Goal: Task Accomplishment & Management: Complete application form

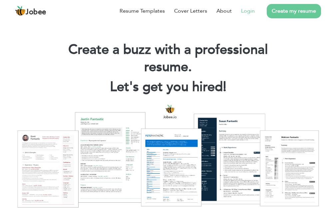
click at [247, 10] on link "Login" at bounding box center [248, 11] width 14 height 8
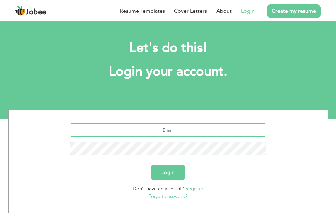
click at [165, 132] on input "text" at bounding box center [168, 130] width 196 height 13
type input "soniashabbir0211@gmail.com"
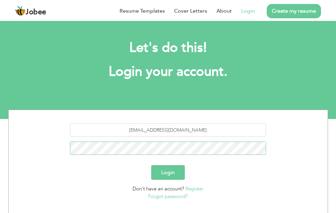
click at [151, 166] on button "Login" at bounding box center [168, 173] width 34 height 15
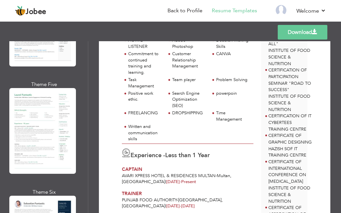
scroll to position [433, 0]
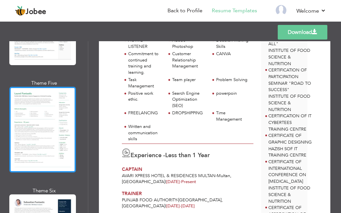
click at [48, 135] on div at bounding box center [42, 130] width 67 height 86
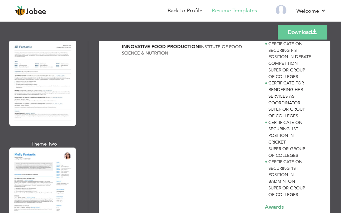
scroll to position [733, 0]
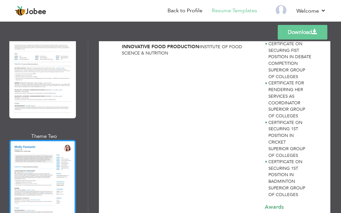
click at [46, 178] on div at bounding box center [42, 183] width 67 height 86
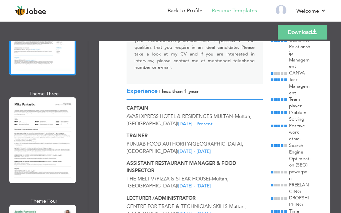
scroll to position [1034, 0]
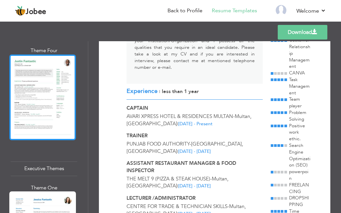
click at [71, 86] on div at bounding box center [42, 98] width 67 height 86
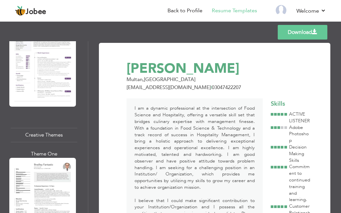
scroll to position [1787, 0]
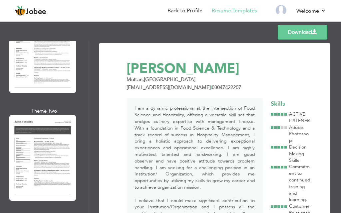
click at [85, 164] on div "Professional Themes Theme One Theme Two Theme Three Theme Six" at bounding box center [44, 127] width 88 height 172
click at [85, 170] on div "Professional Themes Theme One Theme Two Theme Three Theme Six" at bounding box center [44, 127] width 88 height 172
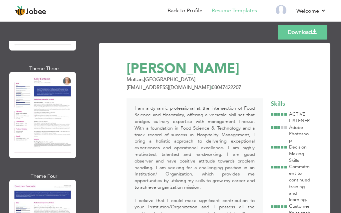
scroll to position [2088, 0]
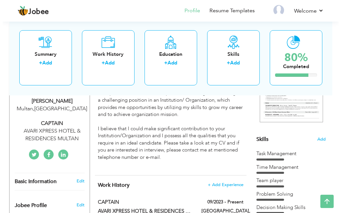
scroll to position [100, 0]
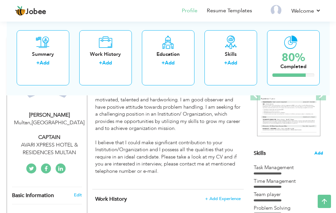
click at [316, 153] on span "Add" at bounding box center [318, 154] width 9 height 6
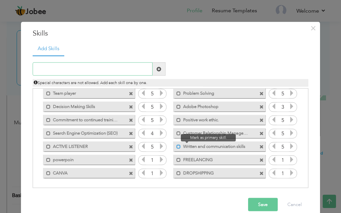
scroll to position [10, 0]
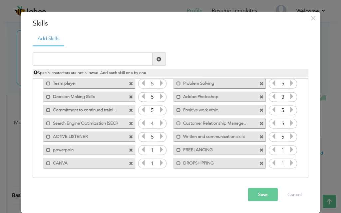
click at [259, 164] on span at bounding box center [261, 164] width 4 height 4
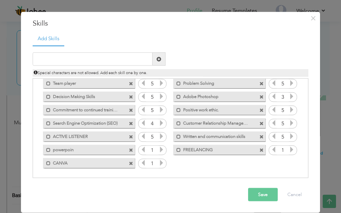
click at [259, 152] on span at bounding box center [261, 150] width 4 height 4
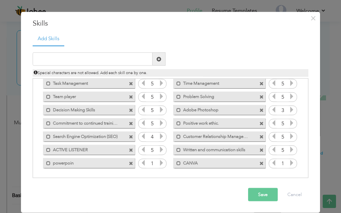
click at [259, 152] on span at bounding box center [261, 150] width 4 height 4
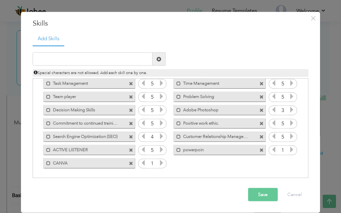
click at [259, 152] on span at bounding box center [261, 150] width 4 height 4
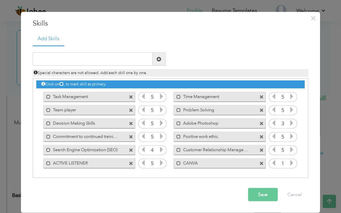
scroll to position [2, 0]
click at [259, 153] on div "Mark as primary skill." at bounding box center [219, 150] width 92 height 10
click at [259, 151] on span at bounding box center [261, 150] width 4 height 4
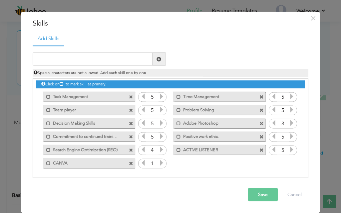
click at [259, 125] on span at bounding box center [261, 124] width 4 height 4
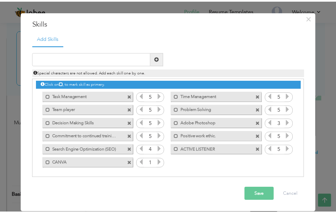
scroll to position [0, 0]
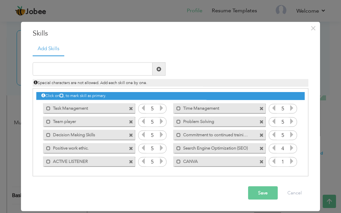
click at [261, 150] on span at bounding box center [261, 149] width 4 height 4
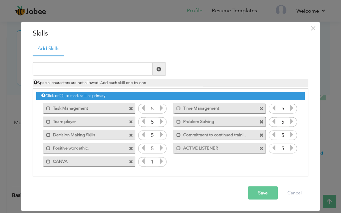
click at [131, 149] on span at bounding box center [131, 149] width 4 height 4
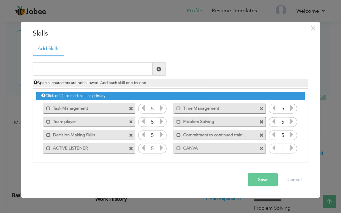
click at [132, 109] on span at bounding box center [131, 109] width 4 height 4
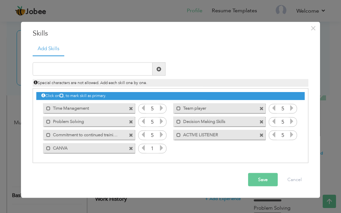
click at [129, 135] on div "Mark as primary skill." at bounding box center [89, 135] width 92 height 10
click at [131, 135] on span at bounding box center [131, 135] width 4 height 4
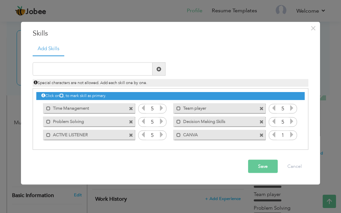
click at [131, 137] on span at bounding box center [131, 135] width 4 height 4
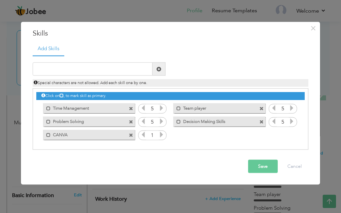
click at [162, 135] on icon at bounding box center [162, 135] width 6 height 6
click at [99, 70] on input "text" at bounding box center [93, 69] width 120 height 13
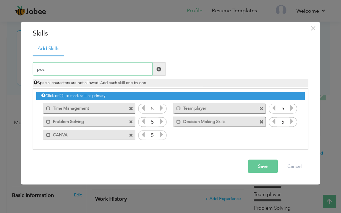
drag, startPoint x: 78, startPoint y: 73, endPoint x: 11, endPoint y: 73, distance: 66.3
click at [11, 73] on div "× Skills Add Skills pos Duplicate entry Mark as primary skill. 5" at bounding box center [170, 106] width 341 height 213
paste input "Microsoft Office (Word, Excel, PowerPoint)"
type input "Microsoft Office (Word, Excel, PowerPoint)"
click at [159, 69] on span at bounding box center [159, 69] width 5 height 5
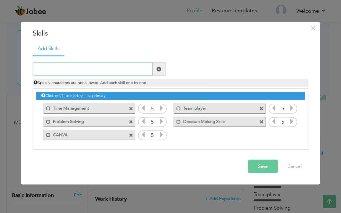
click at [75, 71] on input "text" at bounding box center [93, 69] width 120 height 13
paste input "Adaptability & flexibility"
type input "Adaptability & flexibility"
click at [159, 71] on span at bounding box center [159, 69] width 5 height 5
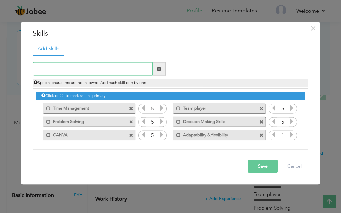
click at [73, 65] on input "text" at bounding box center [93, 69] width 120 height 13
paste input "Microsoft Office (Word, Excel, PowerPoint)"
click at [85, 70] on input "Microsoft Office (Word, Excel, PowerPoint)" at bounding box center [93, 69] width 120 height 13
click at [99, 71] on input "Microsoft Office (Word Excel, PowerPoint)" at bounding box center [93, 69] width 120 height 13
click at [128, 72] on input "Microsoft Office (Word Excel PowerPoint)" at bounding box center [93, 69] width 120 height 13
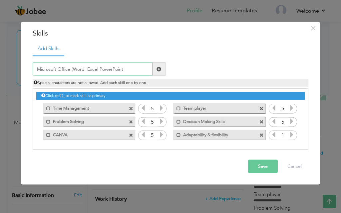
click at [73, 71] on input "Microsoft Office (Word Excel PowerPoint" at bounding box center [93, 69] width 120 height 13
type input "Microsoft Office Word Excel PowerPoint"
click at [157, 69] on span at bounding box center [159, 69] width 5 height 5
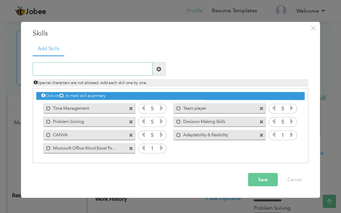
click at [80, 68] on input "text" at bounding box center [93, 69] width 120 height 13
paste input "Leadership & people management"
type input "Leadership & people management"
click at [158, 70] on span at bounding box center [159, 69] width 5 height 5
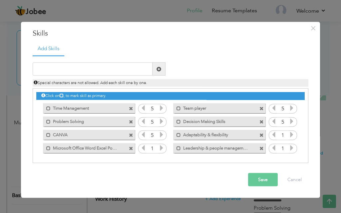
click at [160, 149] on icon at bounding box center [162, 148] width 6 height 6
click at [292, 136] on icon at bounding box center [292, 135] width 6 height 6
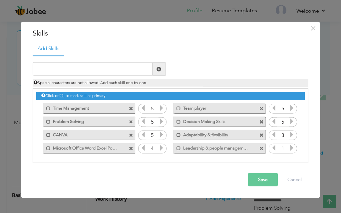
click at [292, 136] on icon at bounding box center [292, 135] width 6 height 6
click at [293, 148] on icon at bounding box center [292, 148] width 6 height 6
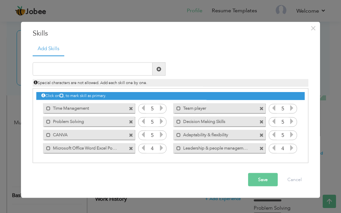
click at [293, 148] on icon at bounding box center [292, 148] width 6 height 6
click at [163, 147] on icon at bounding box center [162, 148] width 6 height 6
click at [47, 137] on span at bounding box center [48, 135] width 4 height 4
click at [50, 148] on span at bounding box center [48, 148] width 4 height 4
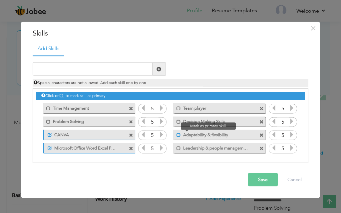
click at [179, 136] on span at bounding box center [179, 135] width 4 height 4
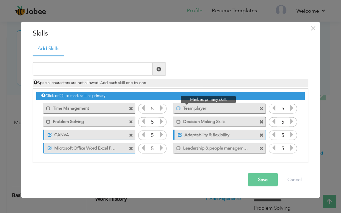
click at [178, 108] on span at bounding box center [179, 108] width 4 height 4
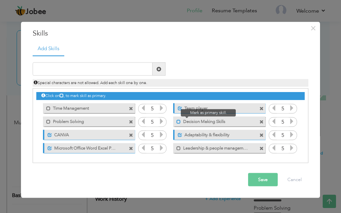
click at [179, 123] on span at bounding box center [179, 122] width 4 height 4
drag, startPoint x: 264, startPoint y: 180, endPoint x: 261, endPoint y: 179, distance: 3.7
click at [264, 180] on button "Save" at bounding box center [263, 180] width 30 height 13
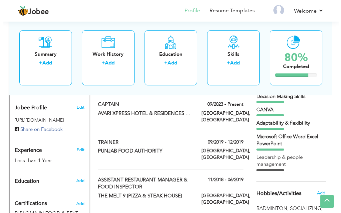
scroll to position [233, 0]
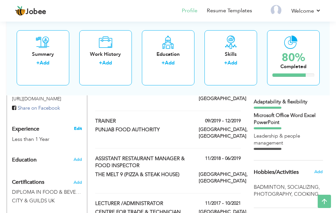
click at [80, 129] on link "Edit" at bounding box center [78, 129] width 8 height 6
type input "SONIA"
type input "SHABBIR"
type input "03047422207"
select select "number:166"
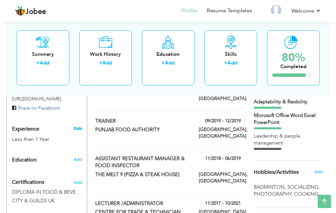
type input "Multan"
select select "number:2"
type input "AVARI XPRESS HOTEL & RESIDENCES MULTAN"
type input "CAPTAIN"
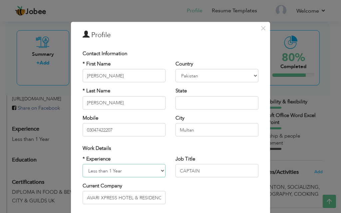
click at [161, 171] on select "Entry Level Less than 1 Year 1 Year 2 Years 3 Years 4 Years 5 Years 6 Years 7 Y…" at bounding box center [124, 171] width 83 height 13
click at [83, 165] on select "Entry Level Less than 1 Year 1 Year 2 Years 3 Years 4 Years 5 Years 6 Years 7 Y…" at bounding box center [124, 171] width 83 height 13
click at [102, 171] on select "Entry Level Less than 1 Year 1 Year 2 Years 3 Years 4 Years 5 Years 6 Years 7 Y…" at bounding box center [124, 171] width 83 height 13
click at [83, 165] on select "Entry Level Less than 1 Year 1 Year 2 Years 3 Years 4 Years 5 Years 6 Years 7 Y…" at bounding box center [124, 171] width 83 height 13
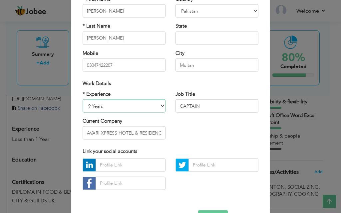
scroll to position [67, 0]
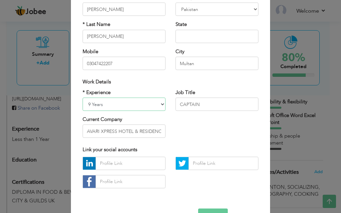
click at [89, 103] on select "Entry Level Less than 1 Year 1 Year 2 Years 3 Years 4 Years 5 Years 6 Years 7 Y…" at bounding box center [124, 104] width 83 height 13
select select "number:8"
click at [83, 98] on select "Entry Level Less than 1 Year 1 Year 2 Years 3 Years 4 Years 5 Years 6 Years 7 Y…" at bounding box center [124, 104] width 83 height 13
click at [122, 167] on input "text" at bounding box center [131, 163] width 70 height 13
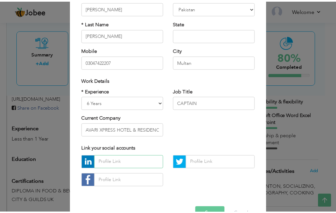
scroll to position [87, 0]
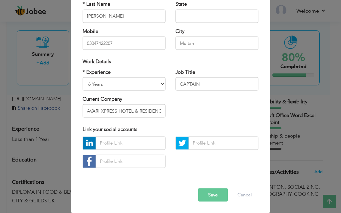
click at [217, 193] on button "Save" at bounding box center [213, 194] width 30 height 13
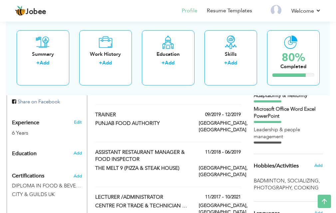
scroll to position [233, 0]
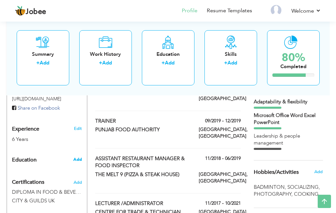
click at [79, 160] on span "Add" at bounding box center [77, 160] width 9 height 6
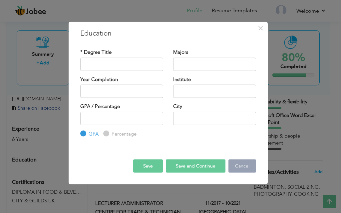
click at [245, 169] on button "Cancel" at bounding box center [242, 166] width 28 height 13
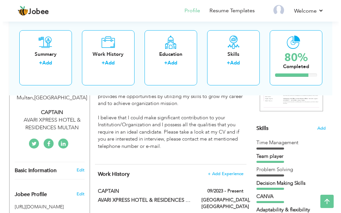
scroll to position [167, 0]
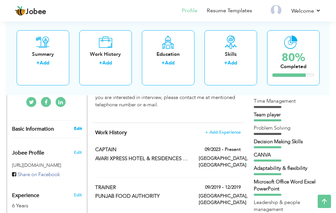
click at [76, 129] on link "Edit" at bounding box center [78, 129] width 8 height 6
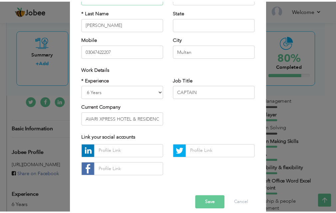
scroll to position [87, 0]
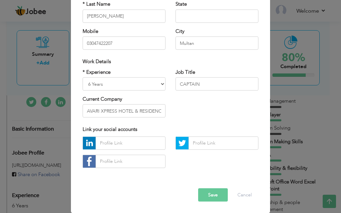
click at [199, 192] on button "Save" at bounding box center [213, 194] width 30 height 13
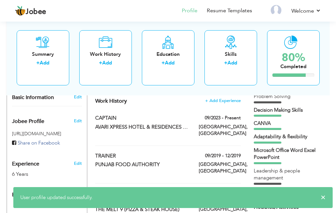
scroll to position [233, 0]
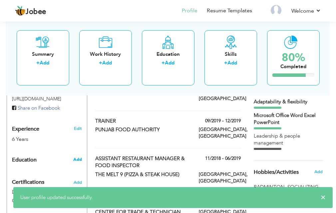
click at [79, 160] on span "Add" at bounding box center [77, 160] width 9 height 6
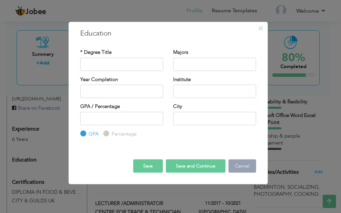
click at [247, 166] on button "Cancel" at bounding box center [242, 166] width 28 height 13
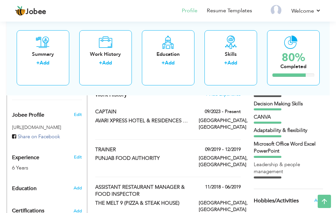
scroll to position [196, 0]
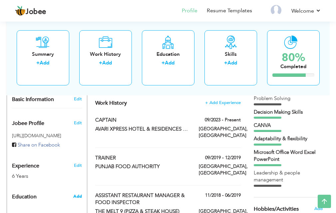
click at [77, 198] on span "Add" at bounding box center [77, 197] width 9 height 6
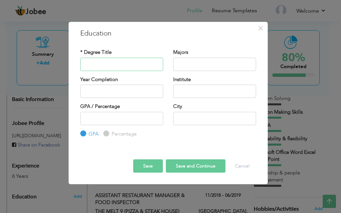
click at [119, 66] on input "text" at bounding box center [121, 64] width 83 height 13
type input "Matriculation"
click at [131, 93] on input "text" at bounding box center [121, 91] width 83 height 13
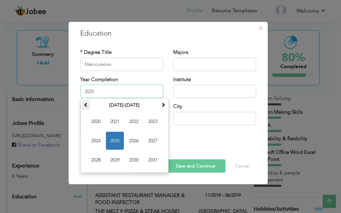
click at [84, 104] on span at bounding box center [86, 105] width 5 height 5
click at [133, 161] on span "2010" at bounding box center [134, 161] width 18 height 18
type input "2010"
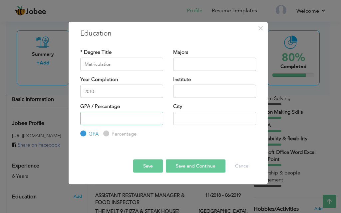
click at [124, 121] on input "number" at bounding box center [121, 118] width 83 height 13
click at [189, 62] on input "text" at bounding box center [214, 64] width 83 height 13
type input "Science"
click at [191, 95] on input "text" at bounding box center [214, 91] width 83 height 13
type input "BISE"
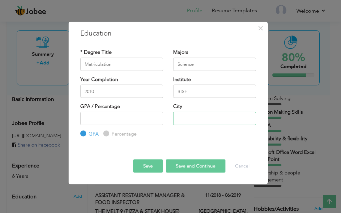
click at [183, 118] on input "text" at bounding box center [214, 118] width 83 height 13
type input "Multan"
click at [126, 125] on input "number" at bounding box center [121, 118] width 83 height 13
type input "87"
click at [124, 133] on label "Percentage" at bounding box center [123, 134] width 27 height 7
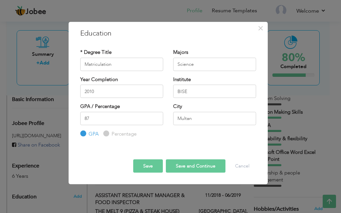
click at [108, 133] on input "Percentage" at bounding box center [105, 134] width 4 height 4
radio input "true"
click at [152, 165] on button "Save" at bounding box center [148, 166] width 30 height 13
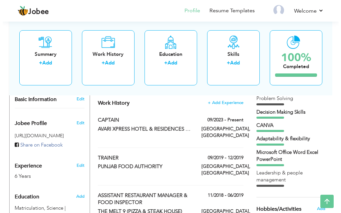
scroll to position [229, 0]
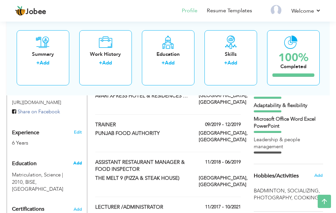
click at [79, 164] on span "Add" at bounding box center [77, 164] width 9 height 6
radio input "true"
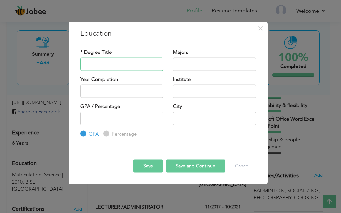
click at [105, 63] on input "text" at bounding box center [121, 64] width 83 height 13
type input "i"
type input "Intermediate & Secondary Education Multan"
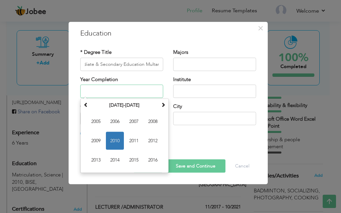
click at [97, 91] on input "text" at bounding box center [121, 91] width 83 height 13
click at [98, 157] on span "2013" at bounding box center [96, 161] width 18 height 18
type input "2013"
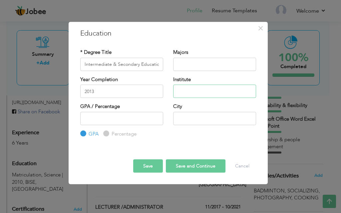
click at [191, 88] on input "text" at bounding box center [214, 91] width 83 height 13
type input "Superior Group of Colleges"
click at [123, 119] on input "number" at bounding box center [121, 118] width 83 height 13
type input "7"
type input "80"
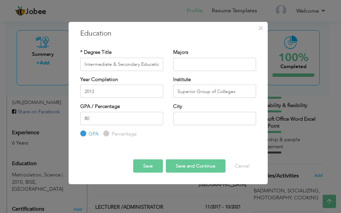
click at [110, 134] on label "Percentage" at bounding box center [123, 134] width 27 height 7
click at [108, 134] on input "Percentage" at bounding box center [105, 134] width 4 height 4
radio input "true"
click at [185, 120] on input "text" at bounding box center [214, 118] width 83 height 13
type input "Multan"
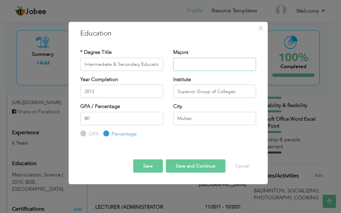
click at [193, 64] on input "text" at bounding box center [214, 64] width 83 height 13
click at [177, 62] on input "MEDICAL" at bounding box center [214, 64] width 83 height 13
type input "PRE-MEDICAL"
click at [190, 166] on button "Save and Continue" at bounding box center [196, 166] width 60 height 13
radio input "true"
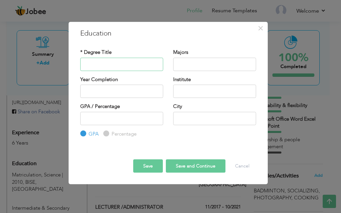
click at [120, 68] on input "text" at bounding box center [121, 64] width 83 height 13
type input "FOOD SCIENCE & TECHNOLOGY"
click at [106, 89] on input "text" at bounding box center [121, 91] width 83 height 13
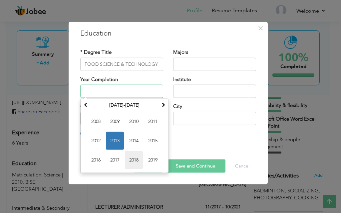
click at [130, 162] on span "2018" at bounding box center [134, 161] width 18 height 18
type input "2018"
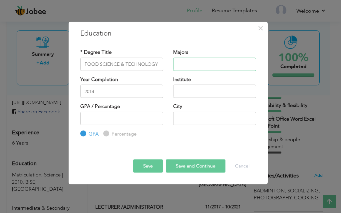
click at [191, 61] on input "text" at bounding box center [214, 64] width 83 height 13
type input "Food Science & Technology"
click at [193, 90] on input "text" at bounding box center [214, 91] width 83 height 13
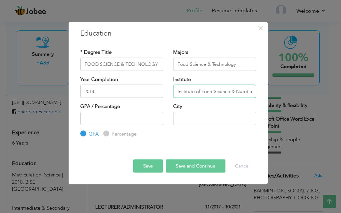
scroll to position [0, 1]
type input "Institute of Food Science & Nutrition"
drag, startPoint x: 179, startPoint y: 119, endPoint x: 184, endPoint y: 120, distance: 5.4
click at [179, 119] on input "text" at bounding box center [214, 118] width 83 height 13
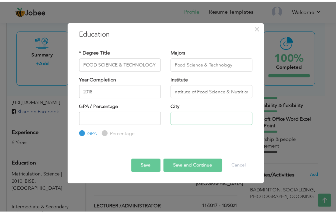
scroll to position [0, 0]
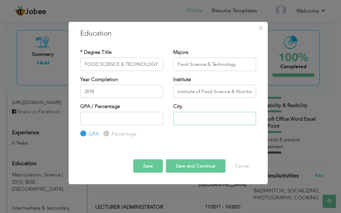
type input "Multan"
click at [137, 118] on input "number" at bounding box center [121, 118] width 83 height 13
click at [87, 134] on label "GPA" at bounding box center [93, 134] width 12 height 7
click at [85, 134] on input "GPA" at bounding box center [82, 134] width 4 height 4
click at [95, 120] on input "number" at bounding box center [121, 118] width 83 height 13
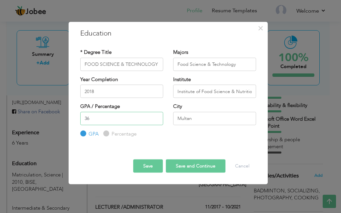
click at [87, 120] on input "36" at bounding box center [121, 118] width 83 height 13
type input "3.6"
click at [157, 165] on button "Save" at bounding box center [148, 166] width 30 height 13
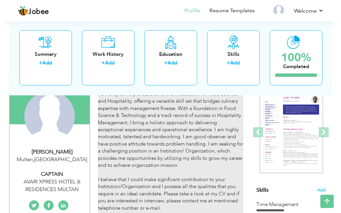
scroll to position [96, 0]
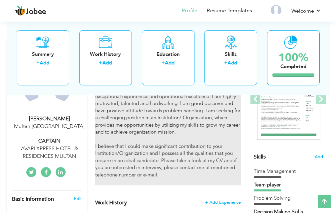
click at [175, 176] on div "I am a dynamic professional at the intersection of Food Science and Hospitality…" at bounding box center [168, 122] width 146 height 129
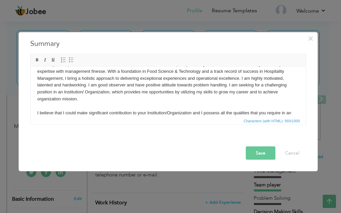
scroll to position [0, 0]
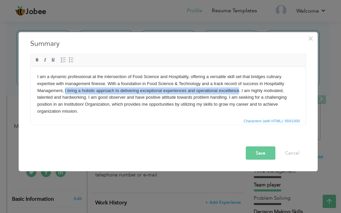
drag, startPoint x: 65, startPoint y: 90, endPoint x: 239, endPoint y: 91, distance: 174.5
click at [239, 91] on body "I am a dynamic professional at the intersection of Food Science and Hospitality…" at bounding box center [168, 111] width 262 height 76
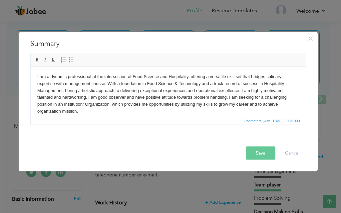
click at [83, 112] on body "I am a dynamic professional at the intersection of Food Science and Hospitality…" at bounding box center [168, 111] width 262 height 76
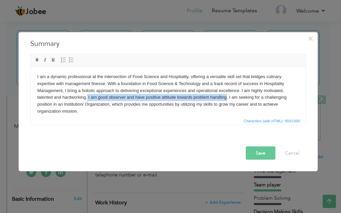
drag, startPoint x: 87, startPoint y: 98, endPoint x: 227, endPoint y: 100, distance: 139.9
click at [227, 100] on body "I am a dynamic professional at the intersection of Food Science and Hospitality…" at bounding box center [168, 111] width 262 height 76
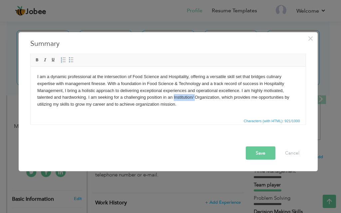
drag, startPoint x: 194, startPoint y: 98, endPoint x: 174, endPoint y: 98, distance: 20.3
click at [174, 98] on body "I am a dynamic professional at the intersection of Food Science and Hospitality…" at bounding box center [168, 107] width 262 height 69
click at [176, 99] on body "I am a dynamic professional at the intersection of Food Science and Hospitality…" at bounding box center [168, 107] width 262 height 69
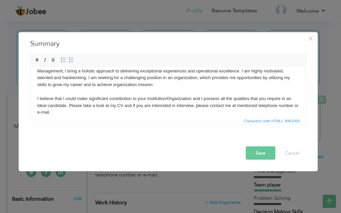
scroll to position [33, 0]
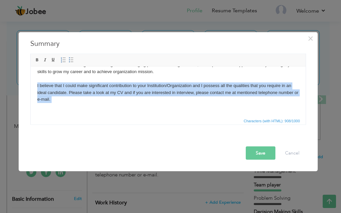
drag, startPoint x: 36, startPoint y: 85, endPoint x: 58, endPoint y: 105, distance: 29.7
click at [58, 105] on html "I am a dynamic professional at the intersection of Food Science and Hospitality…" at bounding box center [167, 75] width 275 height 83
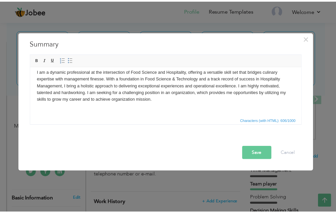
scroll to position [0, 0]
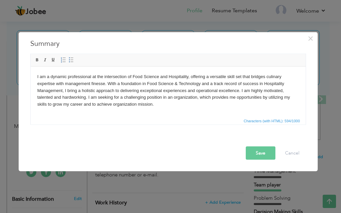
click at [252, 153] on button "Save" at bounding box center [261, 153] width 30 height 13
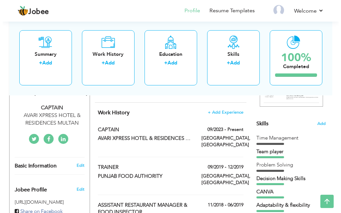
scroll to position [163, 0]
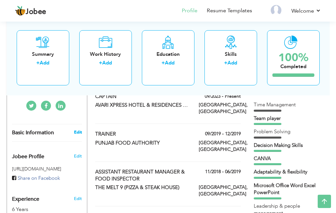
click at [75, 130] on link "Edit" at bounding box center [78, 133] width 8 height 6
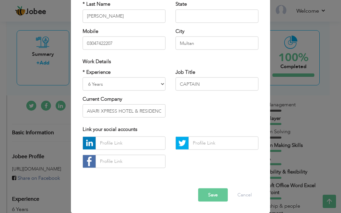
scroll to position [0, 0]
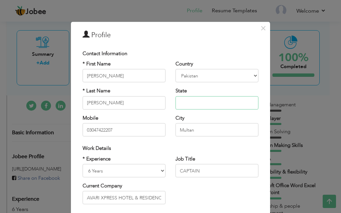
click at [191, 100] on input "text" at bounding box center [217, 102] width 83 height 13
type input "[GEOGRAPHIC_DATA]"
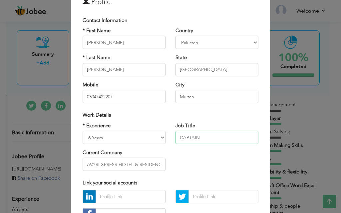
click at [199, 137] on input "CAPTAIN" at bounding box center [217, 137] width 83 height 13
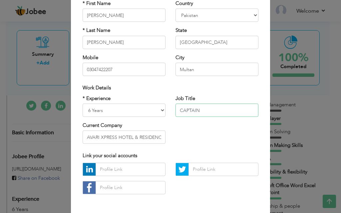
scroll to position [67, 0]
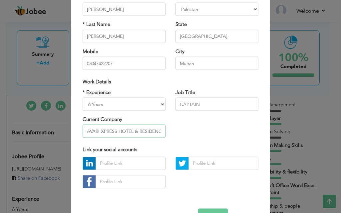
click at [116, 131] on input "AVARI XPRESS HOTEL & RESIDENCES MULTAN" at bounding box center [124, 131] width 83 height 13
drag, startPoint x: 131, startPoint y: 131, endPoint x: 114, endPoint y: 130, distance: 16.7
click at [114, 130] on input "AVARI XPRESS HOTEL & RESIDENCES MULTAN" at bounding box center [124, 131] width 83 height 13
click at [121, 133] on input "AVARI XPRESS & RESIDENCES MULTAN" at bounding box center [124, 131] width 83 height 13
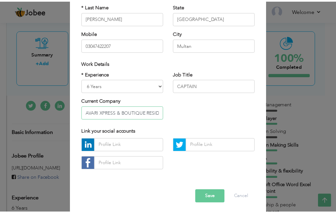
scroll to position [87, 0]
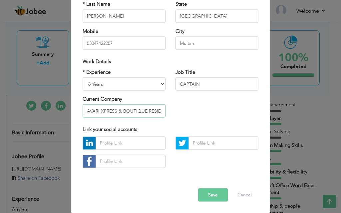
type input "AVARI XPRESS & BOUTIQUE RESIDENCES MULTAN"
click at [206, 199] on button "Save" at bounding box center [213, 194] width 30 height 13
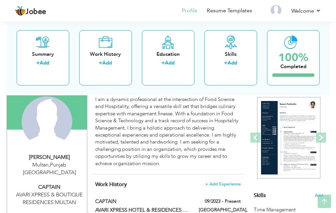
scroll to position [67, 0]
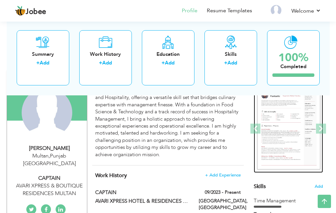
click at [279, 139] on img at bounding box center [288, 129] width 63 height 82
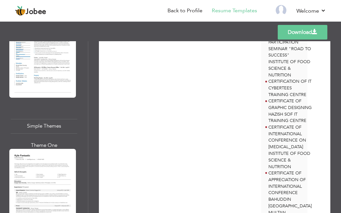
scroll to position [2431, 0]
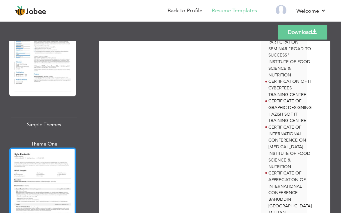
click at [41, 148] on div at bounding box center [42, 191] width 67 height 86
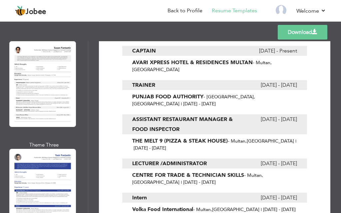
scroll to position [2645, 0]
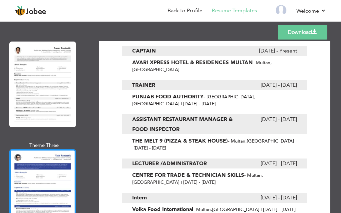
click at [53, 150] on div at bounding box center [42, 193] width 67 height 86
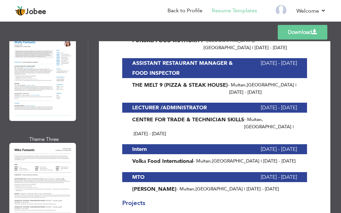
scroll to position [687, 0]
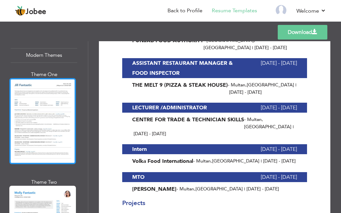
click at [55, 100] on div at bounding box center [42, 121] width 67 height 86
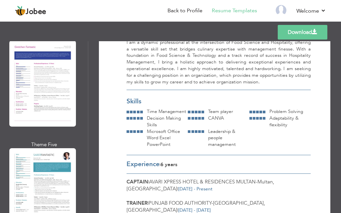
scroll to position [2085, 0]
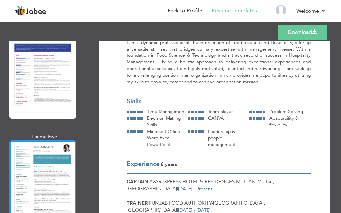
click at [57, 146] on div at bounding box center [42, 184] width 67 height 86
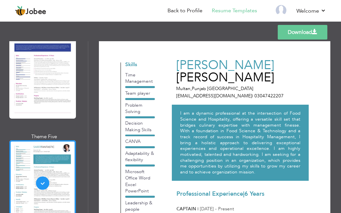
scroll to position [0, 0]
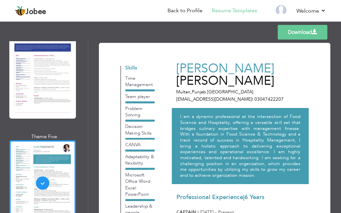
click at [178, 133] on div "I am a dynamic professional at the intersection of Food Science and Hospitality…" at bounding box center [240, 146] width 137 height 76
click at [177, 133] on div "I am a dynamic professional at the intersection of Food Science and Hospitality…" at bounding box center [240, 146] width 137 height 76
click at [85, 137] on div "Professional Themes Theme One Theme Two Theme Three Theme Six" at bounding box center [44, 127] width 88 height 172
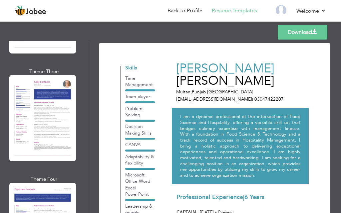
click at [88, 130] on div "Download SONIA SHABBIR Multan , Punjab Pakistan soniashabbir0211@gmail.com | 03…" at bounding box center [214, 127] width 253 height 172
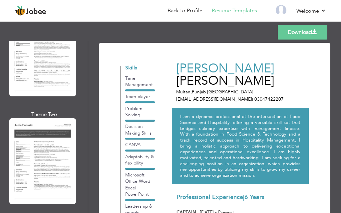
click at [88, 121] on div "Download SONIA SHABBIR Multan , Punjab Pakistan soniashabbir0211@gmail.com | 03…" at bounding box center [214, 127] width 253 height 172
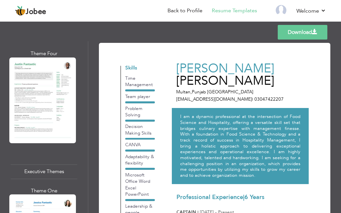
scroll to position [880, 0]
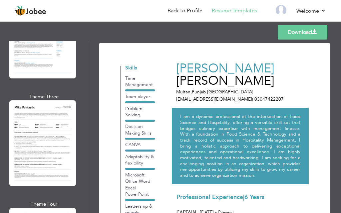
click at [88, 85] on div "Professional Themes Theme One Theme Two Theme Three Theme Four Theme Five" at bounding box center [44, 127] width 88 height 172
click at [88, 83] on div "Professional Themes Theme One Theme Two Theme Three Theme Four Theme Five" at bounding box center [44, 127] width 88 height 172
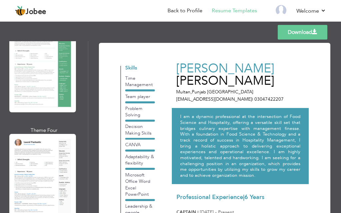
scroll to position [127, 0]
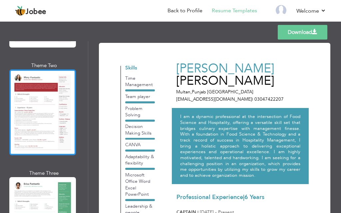
click at [66, 91] on div at bounding box center [42, 113] width 67 height 86
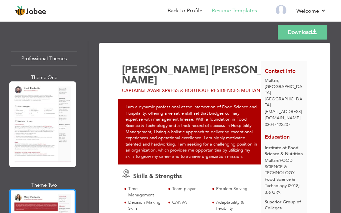
scroll to position [0, 0]
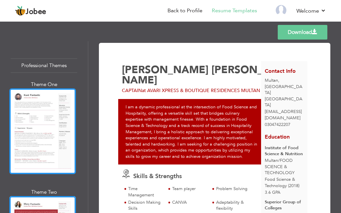
click at [54, 100] on div at bounding box center [42, 132] width 67 height 86
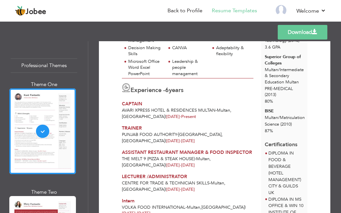
scroll to position [167, 0]
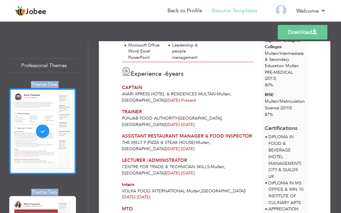
drag, startPoint x: 88, startPoint y: 47, endPoint x: 87, endPoint y: 74, distance: 27.7
click at [87, 74] on div "Professional Themes Theme One Theme Two Theme Three Theme Four" at bounding box center [170, 127] width 341 height 172
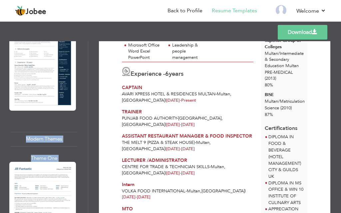
scroll to position [753, 0]
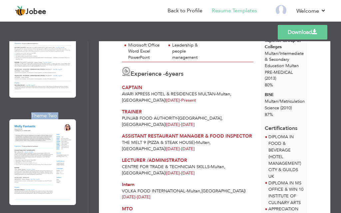
click at [90, 109] on div "Download SONIA SHABBIR CAPTAIN at AVARI XPRESS & BOUTIQUE RESIDENCES MULTAN" at bounding box center [214, 127] width 253 height 172
click at [90, 118] on div "Download SONIA SHABBIR CAPTAIN at AVARI XPRESS & BOUTIQUE RESIDENCES MULTAN" at bounding box center [214, 127] width 253 height 172
click at [85, 129] on div "Professional Themes Theme One Theme Two Theme Three Theme Six" at bounding box center [44, 127] width 88 height 172
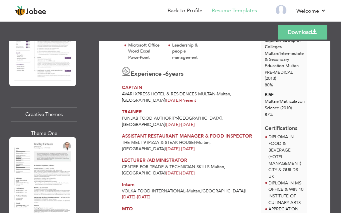
scroll to position [1808, 0]
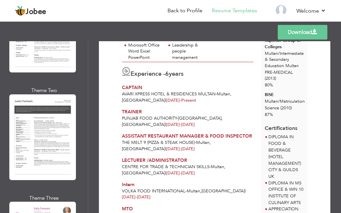
click at [88, 170] on div "Professional Themes Theme One Theme Two Theme Three Theme Four Theme Five" at bounding box center [44, 127] width 88 height 172
click at [88, 178] on div "Professional Themes Theme One Theme Two Theme Three Theme Four Theme Five" at bounding box center [44, 127] width 88 height 172
click at [84, 182] on div "Professional Themes Theme One Theme Two Theme Three Theme Six" at bounding box center [44, 127] width 88 height 172
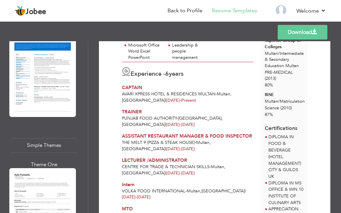
scroll to position [2561, 0]
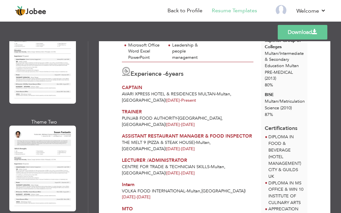
click at [88, 210] on div "Professional Themes Theme One Theme Two Theme Three Theme Four Theme Five" at bounding box center [44, 127] width 88 height 172
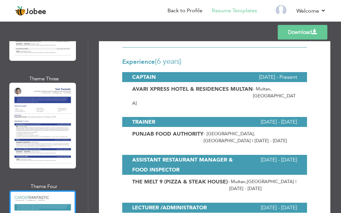
scroll to position [300, 0]
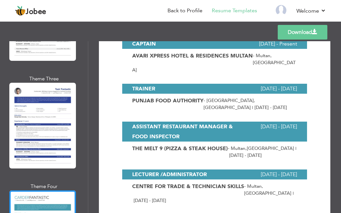
click at [261, 84] on span "September 2019 - December 2019" at bounding box center [279, 89] width 36 height 10
click at [202, 84] on div "TRAINER September 2019 - December 2019" at bounding box center [214, 89] width 185 height 10
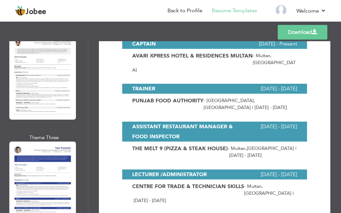
scroll to position [2645, 0]
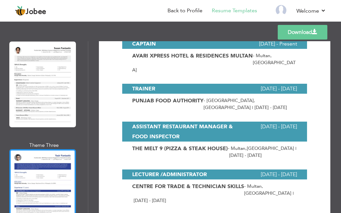
click at [56, 150] on div at bounding box center [42, 193] width 67 height 86
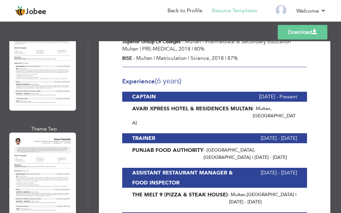
scroll to position [2545, 0]
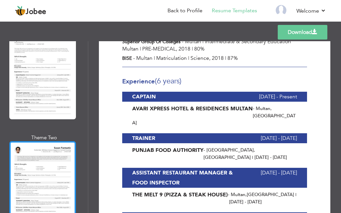
click at [52, 142] on div at bounding box center [42, 185] width 67 height 86
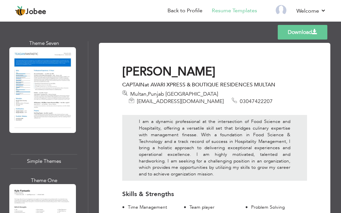
scroll to position [2244, 0]
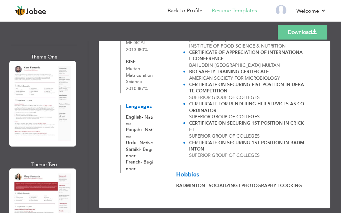
scroll to position [0, 0]
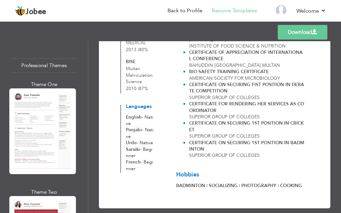
click at [56, 70] on div "Professional Themes" at bounding box center [44, 66] width 67 height 14
click at [57, 68] on div "Professional Themes" at bounding box center [44, 66] width 67 height 14
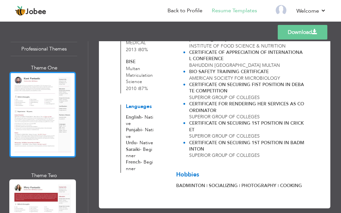
click at [64, 84] on div at bounding box center [42, 115] width 67 height 86
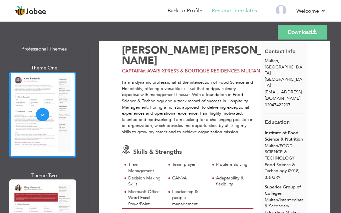
scroll to position [33, 0]
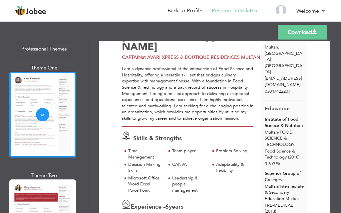
click at [237, 100] on div "I am a dynamic professional at the intersection of Food Science and Hospitality…" at bounding box center [188, 94] width 132 height 56
click at [249, 116] on div "I am a dynamic professional at the intersection of Food Science and Hospitality…" at bounding box center [188, 96] width 132 height 61
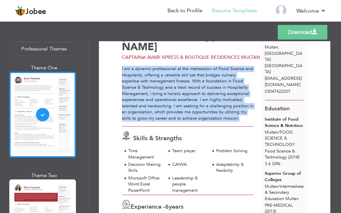
click at [249, 116] on div "I am a dynamic professional at the intersection of Food Science and Hospitality…" at bounding box center [188, 96] width 132 height 61
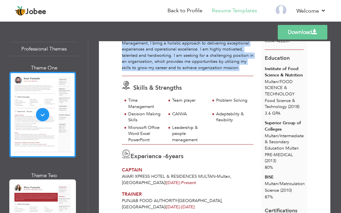
scroll to position [100, 0]
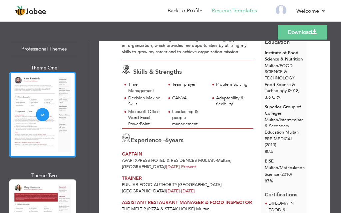
click at [243, 129] on div "Experience - 6 years CAPTAIN AVARI XPRESS HOTEL & RESIDENCES MULTAN - Multan , …" at bounding box center [187, 150] width 139 height 42
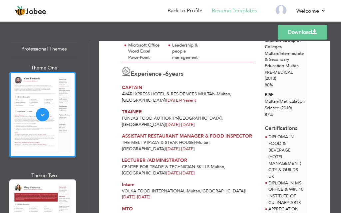
scroll to position [167, 0]
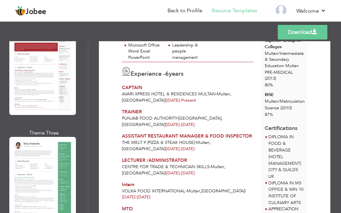
click at [74, 144] on div "Theme Three" at bounding box center [44, 180] width 67 height 101
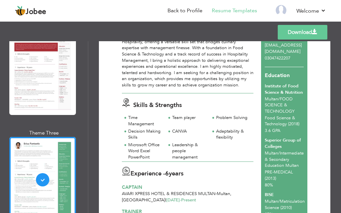
scroll to position [318, 0]
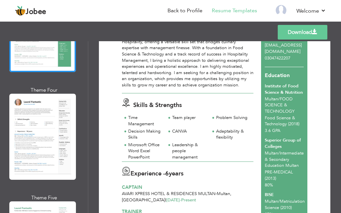
click at [69, 131] on div at bounding box center [42, 137] width 67 height 86
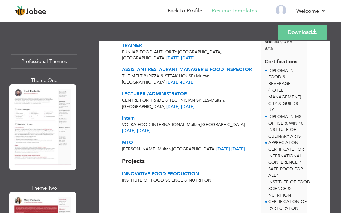
scroll to position [0, 0]
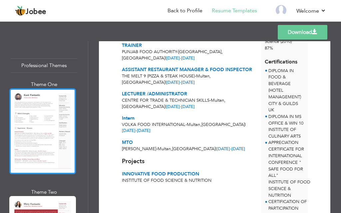
click at [53, 124] on div at bounding box center [42, 132] width 67 height 86
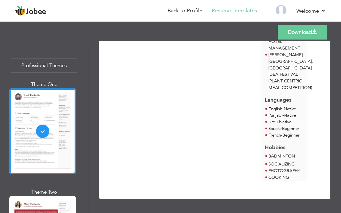
scroll to position [1040, 0]
click at [247, 12] on link "Resume Templates" at bounding box center [234, 11] width 45 height 8
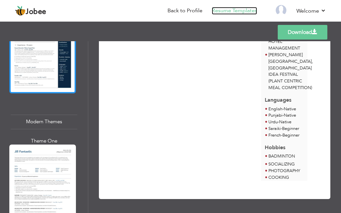
scroll to position [633, 0]
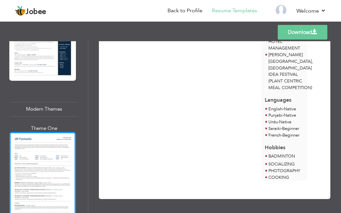
click at [53, 134] on div at bounding box center [42, 175] width 67 height 86
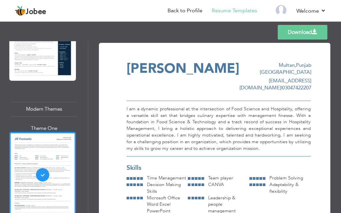
scroll to position [33, 0]
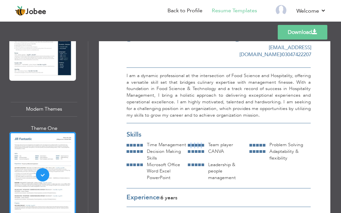
drag, startPoint x: 202, startPoint y: 138, endPoint x: 189, endPoint y: 137, distance: 13.3
click at [189, 143] on div at bounding box center [196, 146] width 16 height 6
click at [200, 177] on div "Skills Time Management Team player Problem Solving Decision Making Skills" at bounding box center [219, 160] width 184 height 58
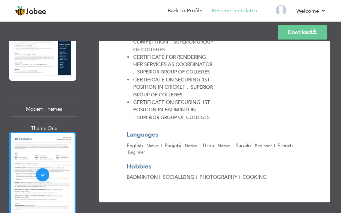
scroll to position [667, 0]
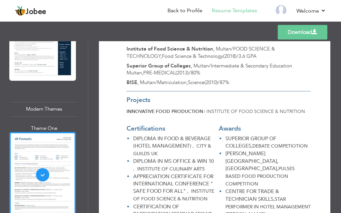
scroll to position [334, 0]
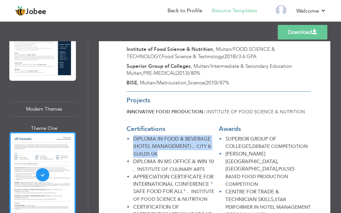
drag, startPoint x: 162, startPoint y: 146, endPoint x: 157, endPoint y: 144, distance: 4.8
click at [157, 144] on li "DIPLOMA IN FOOD & BEVERAGE (HOTEL MANAGEMENT) , CITY & GUILDS UK" at bounding box center [171, 147] width 88 height 23
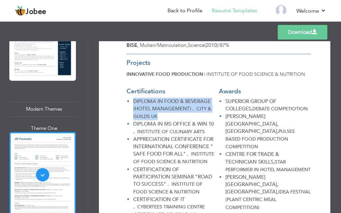
scroll to position [368, 0]
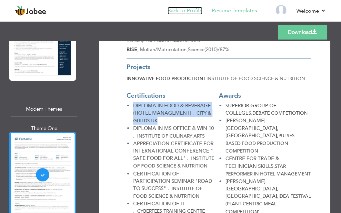
click at [199, 11] on link "Back to Profile" at bounding box center [185, 11] width 35 height 8
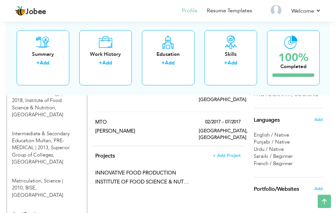
click at [75, 213] on span "Add" at bounding box center [77, 215] width 9 height 5
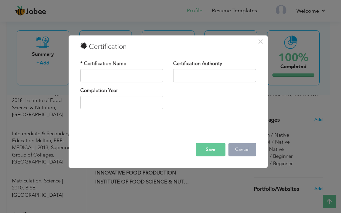
click at [237, 150] on button "Cancel" at bounding box center [242, 149] width 28 height 13
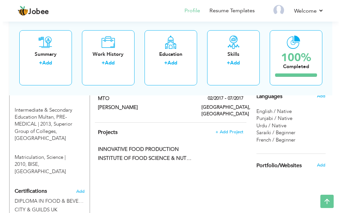
scroll to position [366, 0]
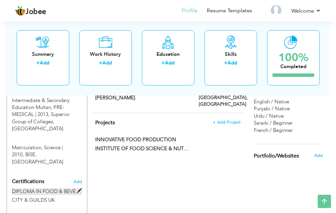
click at [78, 189] on span at bounding box center [79, 191] width 5 height 5
type input "DIPLOMA IN FOOD & BEVERAGE (HOTEL MANAGEMENT)"
type input "CITY & GUILDS UK"
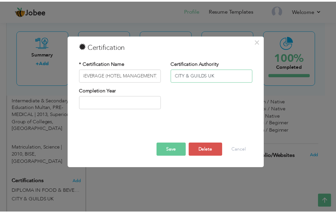
scroll to position [0, 0]
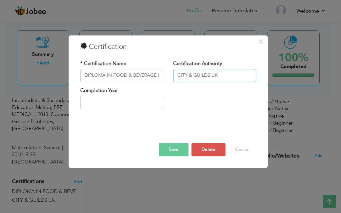
drag, startPoint x: 181, startPoint y: 75, endPoint x: 219, endPoint y: 76, distance: 38.6
click at [219, 76] on input "CITY & GUILDS UK" at bounding box center [214, 75] width 83 height 13
click at [180, 149] on button "Save" at bounding box center [174, 149] width 30 height 13
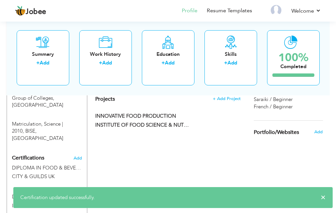
scroll to position [433, 0]
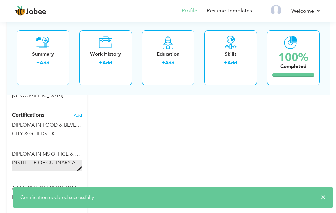
click at [76, 160] on label "INSTITUTE OF CULINARY ARTS" at bounding box center [47, 166] width 70 height 12
type input "DIPLOMA IN MS OFFICE & WIN 10"
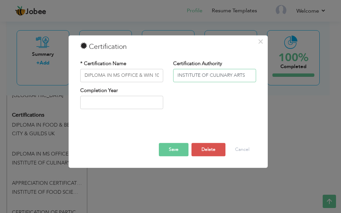
drag, startPoint x: 180, startPoint y: 75, endPoint x: 256, endPoint y: 79, distance: 76.0
click at [256, 79] on input "INSTITUTE OF CULINARY ARTS" at bounding box center [214, 75] width 83 height 13
drag, startPoint x: 245, startPoint y: 74, endPoint x: 180, endPoint y: 78, distance: 65.7
click at [179, 78] on input "INSTITUTEOF CULINARY ARTS" at bounding box center [214, 75] width 83 height 13
type input "Institute of culinary arts"
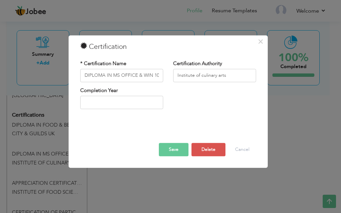
click at [180, 152] on button "Save" at bounding box center [174, 149] width 30 height 13
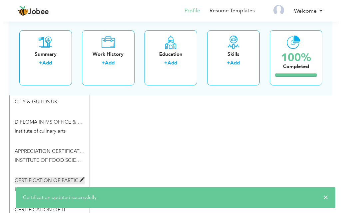
scroll to position [466, 0]
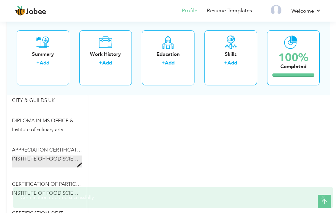
click at [81, 163] on span at bounding box center [79, 165] width 5 height 5
type input "APPRECIATION CERTIFICATE FOR INTERNATIONAL CONFERENCE " SAFE FOOD FOR ALL""
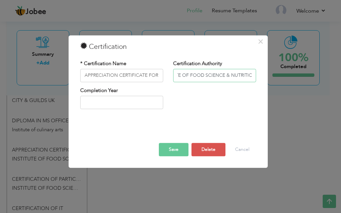
scroll to position [0, 22]
drag, startPoint x: 180, startPoint y: 75, endPoint x: 258, endPoint y: 79, distance: 78.7
click at [258, 79] on div "Certification Authority INSTITUTE OF FOOD SCIENCE & NUTRITION" at bounding box center [214, 73] width 93 height 27
type input "Institute of Food Science & Nutrition"
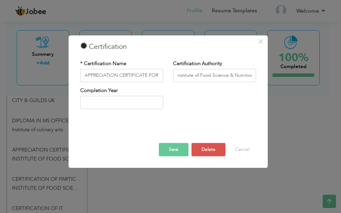
click at [175, 149] on button "Save" at bounding box center [174, 149] width 30 height 13
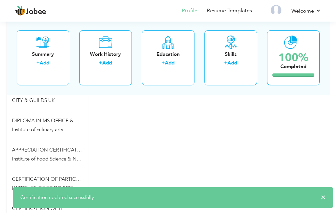
scroll to position [500, 0]
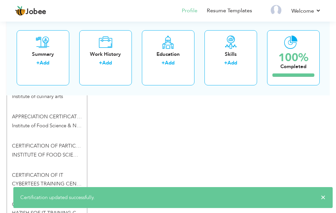
click at [79, 162] on div "CERTIFICATION OF IT CYBERTEES TRAINING CENTRE CERTIFICATION OF IT CYBERTEES TRA…" at bounding box center [47, 176] width 80 height 29
type input "CERTIFICATION OF IT"
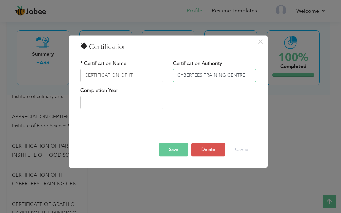
drag, startPoint x: 180, startPoint y: 74, endPoint x: 258, endPoint y: 79, distance: 78.1
click at [258, 79] on div "Certification Authority CYBERTEES TRAINING CENTRE" at bounding box center [214, 73] width 93 height 27
type input "Cybertees of training center"
click at [183, 150] on button "Save" at bounding box center [174, 149] width 30 height 13
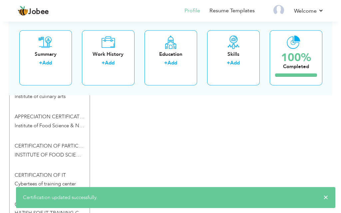
scroll to position [533, 0]
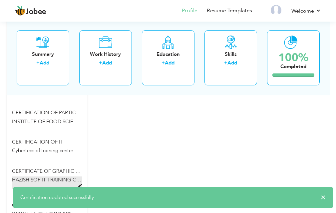
click at [63, 177] on span "HAZISH SOF IT TRAINING CENTRE" at bounding box center [52, 180] width 80 height 7
type input "CERTIFICATE OF GRAPHIC DESIGNING"
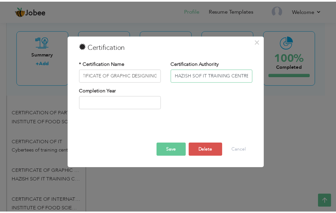
scroll to position [0, 0]
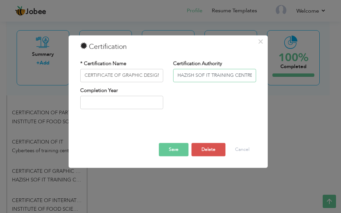
drag, startPoint x: 181, startPoint y: 74, endPoint x: 282, endPoint y: 75, distance: 101.2
click at [282, 75] on div "× Certification * Certification Name CERTIFICATE OF GRAPHIC DESIGNING Certifica…" at bounding box center [170, 106] width 341 height 213
click at [206, 76] on input "Hazish SOF ITtraining" at bounding box center [214, 75] width 83 height 13
click at [208, 76] on input "Hazish SOF IT training" at bounding box center [214, 75] width 83 height 13
type input "Hazish SOF IT Training"
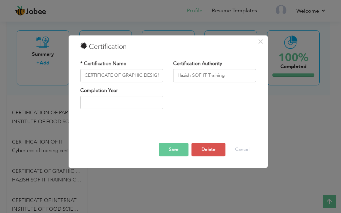
click at [182, 148] on button "Save" at bounding box center [174, 149] width 30 height 13
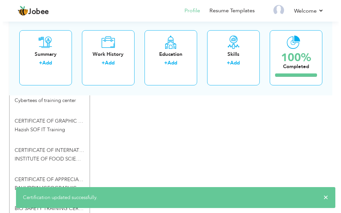
scroll to position [566, 0]
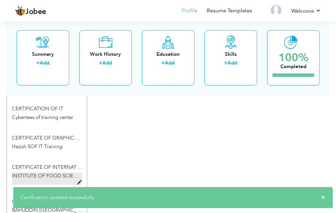
click at [71, 173] on span "INSTITUTE OF FOOD SCIENCE & NUTRITION" at bounding box center [65, 176] width 106 height 7
type input "CERTIFICATE OF INTERNATIONAL CONFERENCE ON [MEDICAL_DATA]"
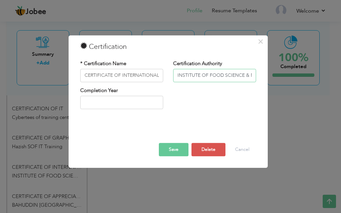
scroll to position [0, 22]
drag, startPoint x: 179, startPoint y: 75, endPoint x: 264, endPoint y: 80, distance: 85.1
click at [264, 79] on div "× Certification * Certification Name CERTIFICATE OF INTERNATIONAL CONFERENCE ON…" at bounding box center [168, 101] width 199 height 133
type input "Institute of Food Science & Nutrition"
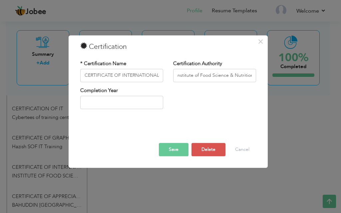
click at [173, 149] on button "Save" at bounding box center [174, 149] width 30 height 13
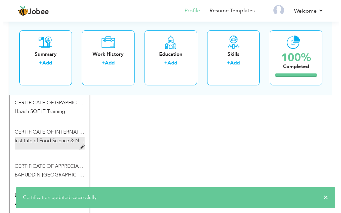
scroll to position [599, 0]
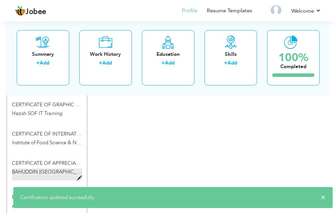
click at [78, 176] on span at bounding box center [79, 178] width 5 height 5
type input "CERTIFICATE OF APPRECIATION OF INTERNATIONAL CONFERENCE"
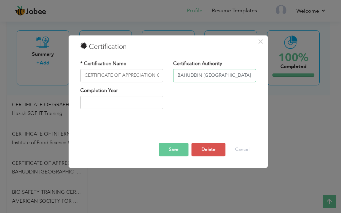
scroll to position [0, 19]
drag, startPoint x: 181, startPoint y: 75, endPoint x: 270, endPoint y: 76, distance: 89.3
click at [270, 76] on div "× Certification * Certification Name CERTIFICATE OF APPRECIATION OF INTERNATION…" at bounding box center [170, 106] width 341 height 213
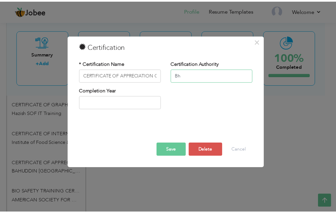
scroll to position [0, 0]
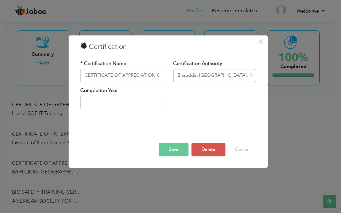
click at [201, 75] on input "Bhauddin Zkariya university, Multan" at bounding box center [214, 75] width 83 height 13
click at [218, 77] on input "Bhauddin Zakariya university, Multan" at bounding box center [214, 75] width 83 height 13
type input "Bhauddin [GEOGRAPHIC_DATA], [GEOGRAPHIC_DATA]"
click at [176, 153] on button "Save" at bounding box center [174, 149] width 30 height 13
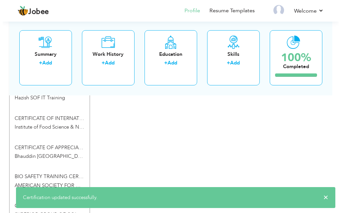
scroll to position [633, 0]
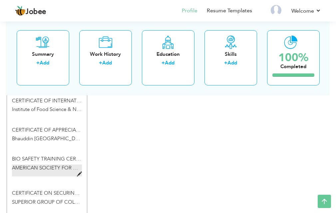
click at [79, 172] on span at bounding box center [79, 174] width 5 height 5
type input "BIO SAFETY TRAINING CERTIFICATE"
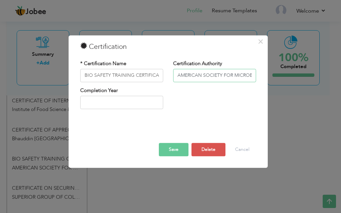
scroll to position [0, 18]
drag, startPoint x: 181, startPoint y: 75, endPoint x: 260, endPoint y: 79, distance: 79.0
click at [259, 79] on div "Certification Authority AMERICAN SOCIETY FOR MICROBIOLOGY" at bounding box center [214, 73] width 93 height 27
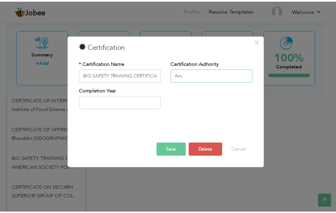
scroll to position [0, 0]
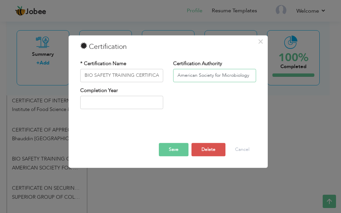
type input "American Society for Microbiology"
click at [178, 146] on button "Save" at bounding box center [174, 149] width 30 height 13
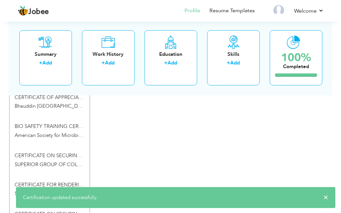
scroll to position [666, 0]
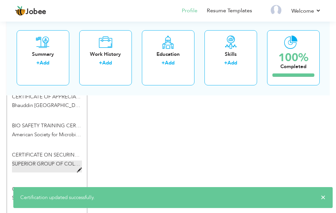
click at [80, 168] on span at bounding box center [79, 170] width 5 height 5
type input "CERTIFICATE ON SECURING FIST POSITION IN DEBATE COMPETITION"
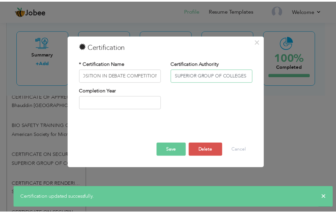
scroll to position [0, 0]
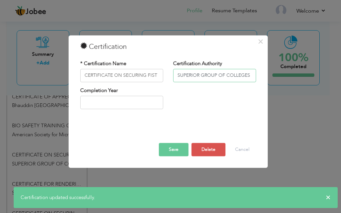
click at [178, 76] on input "SUPERIOR GROUP OF COLLEGES" at bounding box center [214, 75] width 83 height 13
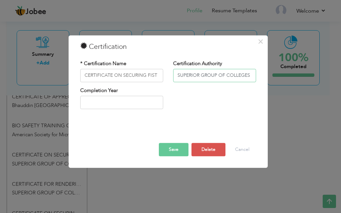
drag, startPoint x: 179, startPoint y: 74, endPoint x: 304, endPoint y: 78, distance: 124.6
click at [304, 78] on div "× Certification * Certification Name CERTIFICATE ON SECURING FIST POSITION IN D…" at bounding box center [170, 106] width 341 height 213
type input "Superior Group of Colleges"
click at [177, 144] on button "Save" at bounding box center [174, 149] width 30 height 13
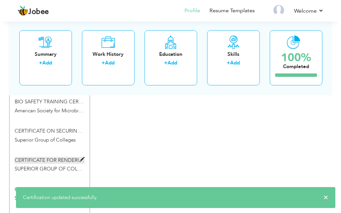
scroll to position [699, 0]
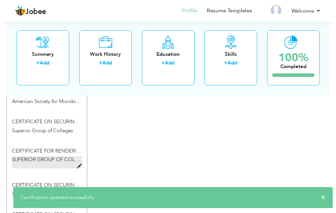
click at [77, 157] on span "SUPERIOR GROUP OF COLLEGES" at bounding box center [51, 160] width 78 height 7
type input "CERTIFICATE FOR RENDERING HER SERVICES AS COORDINATOR"
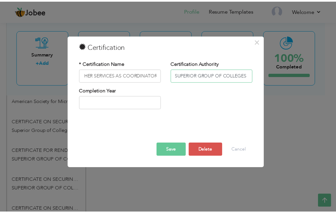
scroll to position [0, 0]
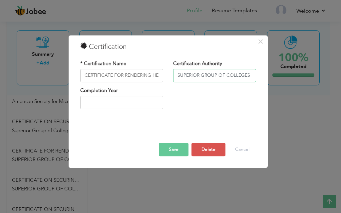
drag, startPoint x: 250, startPoint y: 76, endPoint x: 189, endPoint y: 79, distance: 60.7
click at [186, 77] on input "SUPERIOR GROUP OF COLLEGES" at bounding box center [214, 75] width 83 height 13
type input "Superior Group of Colleges"
click at [177, 154] on button "Save" at bounding box center [174, 149] width 30 height 13
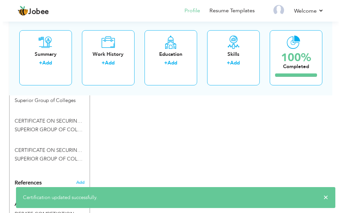
scroll to position [766, 0]
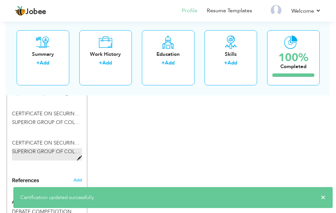
click at [79, 149] on span "SUPERIOR GROUP OF COLLEGES" at bounding box center [51, 152] width 78 height 7
type input "CERTIFICATE ON SECURING 1ST POSITION IN BADMINTON"
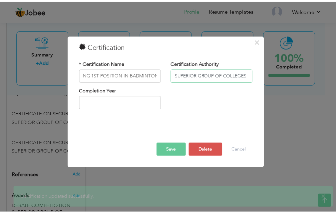
scroll to position [0, 0]
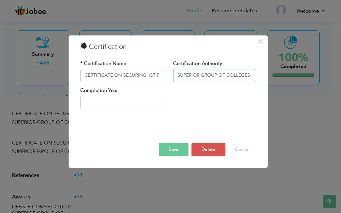
drag, startPoint x: 251, startPoint y: 76, endPoint x: 160, endPoint y: 76, distance: 90.9
click at [160, 76] on div "* Certification Name CERTIFICATE ON SECURING 1ST POSITION IN BADMINTON Certific…" at bounding box center [168, 73] width 186 height 27
type input "Superior Group of Colleges"
click at [174, 149] on button "Save" at bounding box center [174, 149] width 30 height 13
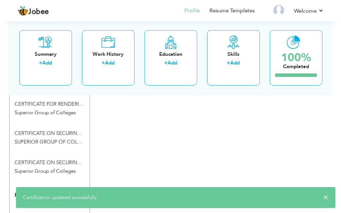
scroll to position [733, 0]
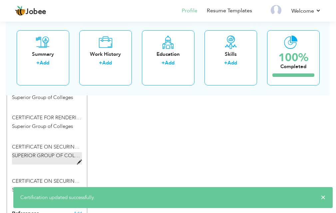
click at [74, 153] on span "SUPERIOR GROUP OF COLLEGES" at bounding box center [51, 156] width 78 height 7
type input "CERTIFICATE ON SECURING 1ST POSITION IN CRICKET"
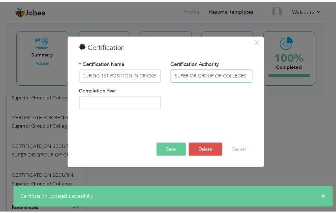
scroll to position [0, 0]
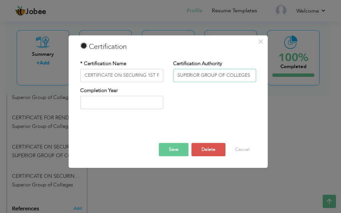
drag, startPoint x: 175, startPoint y: 74, endPoint x: 254, endPoint y: 79, distance: 79.4
click at [254, 77] on input "SUPERIOR GROUP OF COLLEGES" at bounding box center [214, 75] width 83 height 13
type input "Superior Group of Colleges"
click at [173, 150] on button "Save" at bounding box center [174, 149] width 30 height 13
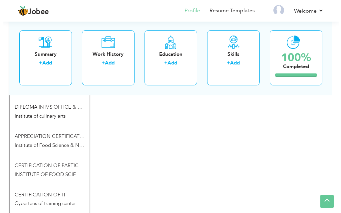
scroll to position [466, 0]
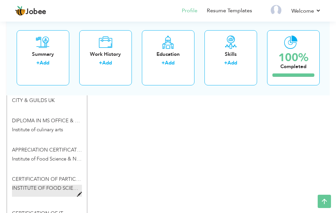
click at [78, 185] on span "INSTITUTE OF FOOD SCIENCE & NUTRITION" at bounding box center [65, 188] width 106 height 7
type input "CERTIFICATION OF PARTICIPATION SEMINAR "ROAD TO SUCCESS""
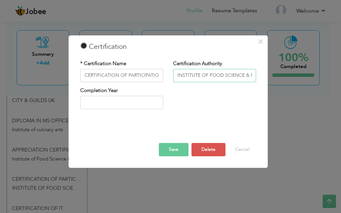
scroll to position [0, 22]
drag, startPoint x: 180, startPoint y: 75, endPoint x: 267, endPoint y: 74, distance: 86.9
click at [267, 74] on div "× Certification * Certification Name CERTIFICATION OF PARTICIPATION SEMINAR "RO…" at bounding box center [168, 101] width 199 height 133
type input "Institute of Food Science & Nutrition"
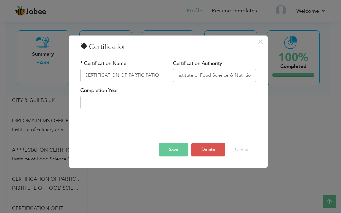
click at [173, 149] on button "Save" at bounding box center [174, 149] width 30 height 13
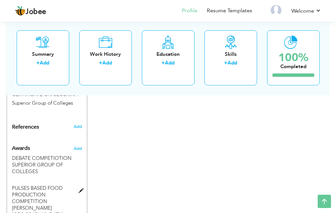
scroll to position [833, 0]
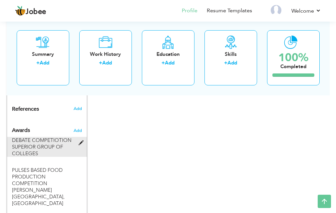
click at [79, 141] on span at bounding box center [83, 143] width 8 height 5
type input "DEBATE COMPETIOTION"
type input "SUPERIOR GROUP OF COLLEGES"
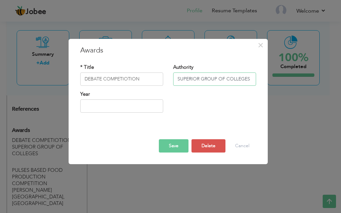
drag, startPoint x: 178, startPoint y: 80, endPoint x: 258, endPoint y: 80, distance: 80.6
click at [258, 80] on div "Authority SUPERIOR GROUP OF COLLEGES" at bounding box center [214, 77] width 93 height 27
click at [240, 90] on div "Authority SUPERIOR GROUP OF COLLEGES" at bounding box center [214, 77] width 93 height 27
click at [201, 81] on input "text" at bounding box center [214, 79] width 83 height 13
type input "Superior group of Colleges"
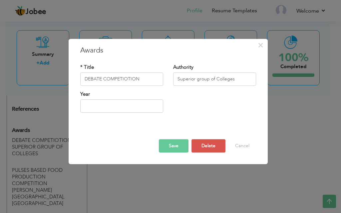
click at [184, 151] on button "Save" at bounding box center [174, 146] width 30 height 13
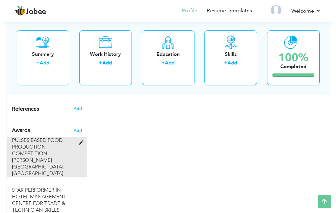
click at [79, 141] on span at bounding box center [83, 143] width 8 height 5
type input "PULSES BASED FOOD PRODUCTION COMPETITION"
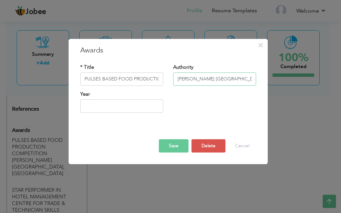
scroll to position [0, 21]
drag, startPoint x: 176, startPoint y: 80, endPoint x: 289, endPoint y: 99, distance: 114.5
click at [290, 81] on div "× Awards * Title PULSES BASED FOOD PRODUCTION COMPETITION Authority MIAN NAWAZ …" at bounding box center [170, 106] width 341 height 213
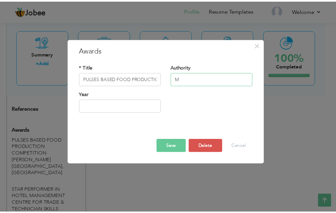
scroll to position [0, 0]
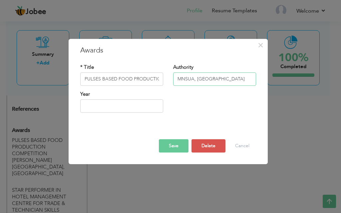
type input "MNSUA, [GEOGRAPHIC_DATA]"
click at [178, 149] on button "Save" at bounding box center [174, 146] width 30 height 13
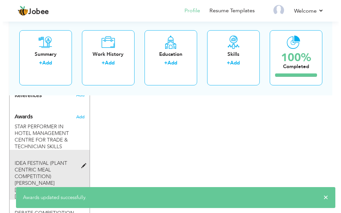
scroll to position [833, 0]
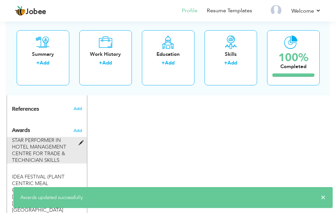
click at [79, 141] on span at bounding box center [83, 143] width 8 height 5
type input "STAR PERFORMER IN HOTEL MANAGEMENT"
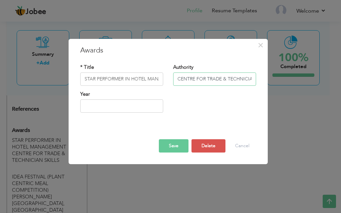
scroll to position [0, 19]
drag, startPoint x: 182, startPoint y: 79, endPoint x: 263, endPoint y: 79, distance: 81.6
click at [263, 79] on div "× Awards * Title STAR PERFORMER IN HOTEL MANAGEMENT Authority CENTRE FOR TRADE …" at bounding box center [168, 102] width 199 height 126
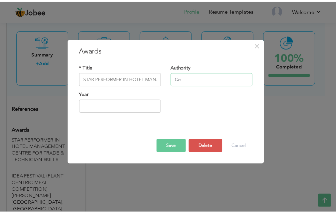
scroll to position [0, 0]
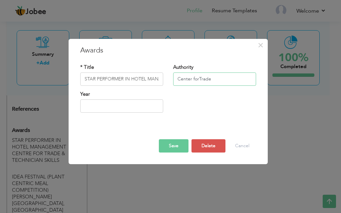
click at [199, 80] on input "Center forTrade" at bounding box center [214, 79] width 83 height 13
click at [214, 79] on input "Center for Trade" at bounding box center [214, 79] width 83 height 13
type input "Center for Trade& Technician Skills"
click at [175, 139] on div at bounding box center [168, 134] width 186 height 12
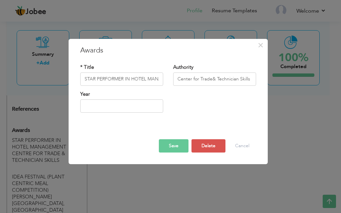
click at [175, 142] on button "Save" at bounding box center [174, 146] width 30 height 13
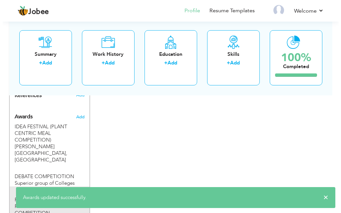
scroll to position [833, 0]
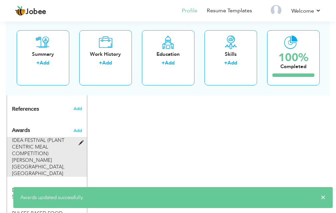
click at [82, 141] on span at bounding box center [83, 143] width 8 height 5
type input "IDEA FESTIVAL (PLANT CENTRIC MEAL COMPETITION)"
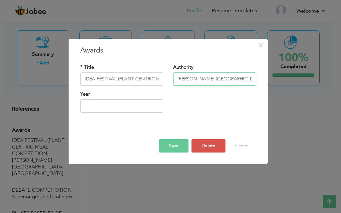
scroll to position [0, 21]
drag, startPoint x: 177, startPoint y: 80, endPoint x: 268, endPoint y: 79, distance: 91.6
click at [268, 78] on div "× Awards * Title IDEA FESTIVAL (PLANT CENTRIC MEAL COMPETITION) Authority MIAN …" at bounding box center [168, 107] width 200 height 137
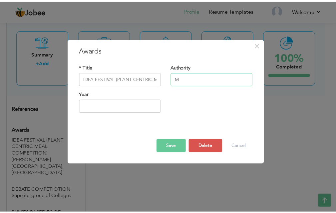
scroll to position [0, 0]
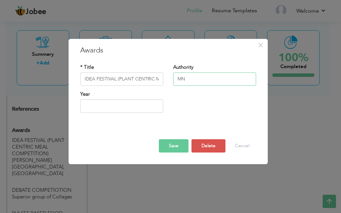
type input "MNSUA, [GEOGRAPHIC_DATA]"
click at [175, 143] on button "Save" at bounding box center [174, 146] width 30 height 13
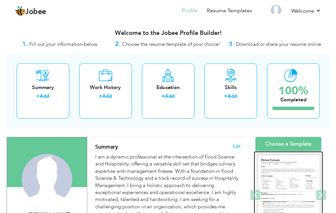
click at [302, 163] on img at bounding box center [288, 196] width 63 height 82
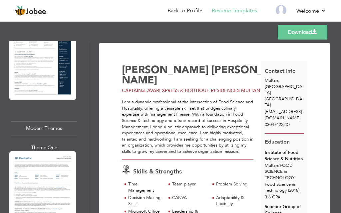
scroll to position [633, 0]
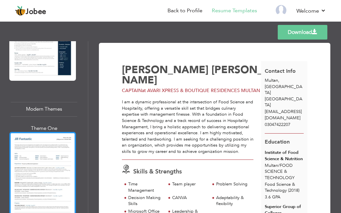
click at [40, 154] on div at bounding box center [42, 175] width 67 height 86
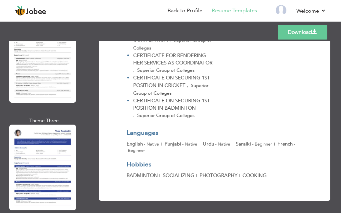
scroll to position [2712, 0]
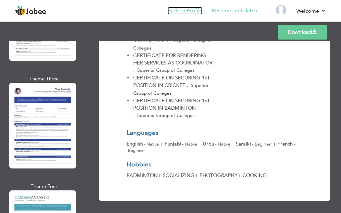
click at [196, 9] on link "Back to Profile" at bounding box center [185, 11] width 35 height 8
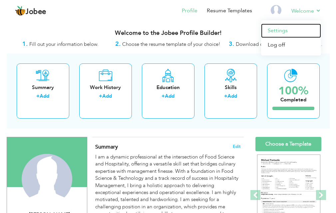
click at [287, 31] on link "Settings" at bounding box center [291, 31] width 60 height 14
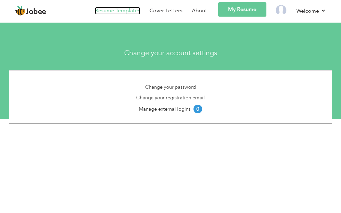
click at [136, 12] on link "Resume Templates" at bounding box center [117, 11] width 45 height 8
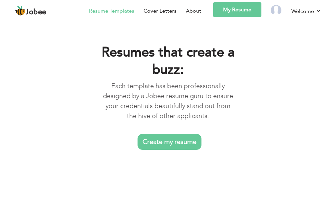
click at [225, 12] on link "My Resume" at bounding box center [237, 9] width 48 height 15
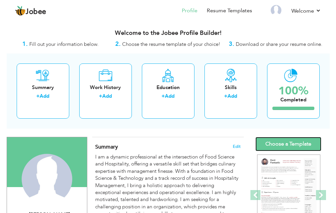
click at [295, 144] on link "Choose a Template" at bounding box center [288, 144] width 66 height 14
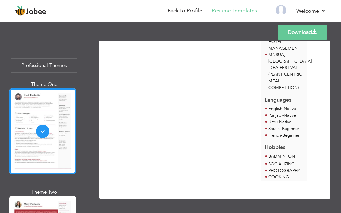
click at [44, 64] on div "Professional Themes" at bounding box center [44, 66] width 67 height 14
click at [44, 67] on div "Professional Themes" at bounding box center [44, 66] width 67 height 14
click at [43, 67] on div "Professional Themes" at bounding box center [44, 66] width 67 height 14
drag, startPoint x: 35, startPoint y: 66, endPoint x: 5, endPoint y: 72, distance: 29.8
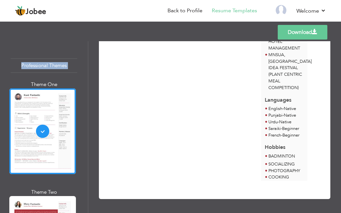
click at [5, 72] on div "Professional Themes Theme One Theme Two Theme Three Theme Six" at bounding box center [44, 127] width 88 height 172
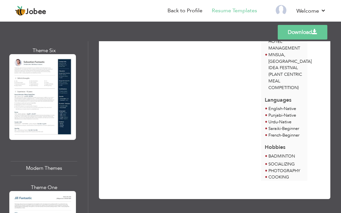
scroll to position [533, 0]
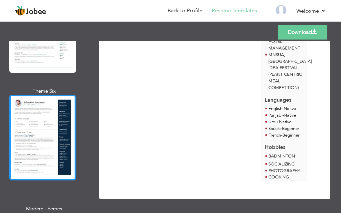
click at [52, 131] on div at bounding box center [42, 138] width 67 height 86
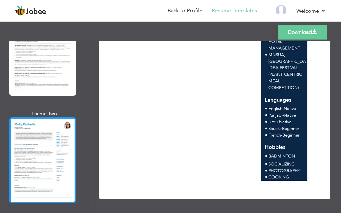
scroll to position [766, 0]
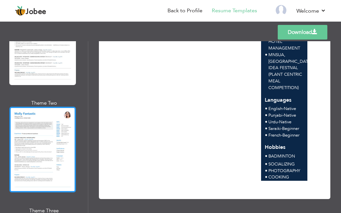
click at [39, 145] on div at bounding box center [42, 150] width 67 height 86
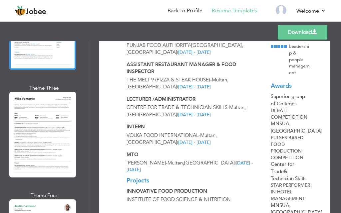
scroll to position [1032, 0]
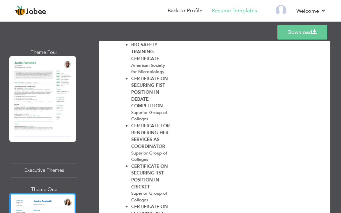
scroll to position [737, 0]
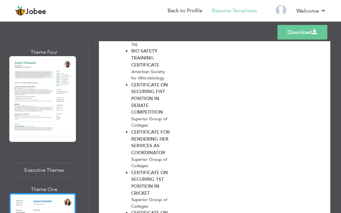
click at [32, 98] on div at bounding box center [42, 99] width 67 height 86
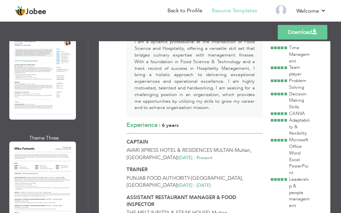
scroll to position [833, 0]
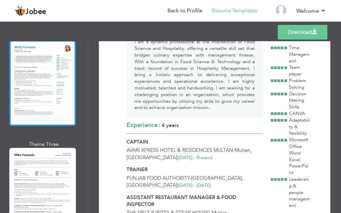
click at [40, 86] on div at bounding box center [42, 83] width 67 height 86
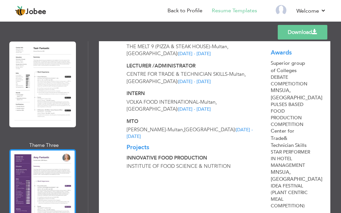
scroll to position [1332, 0]
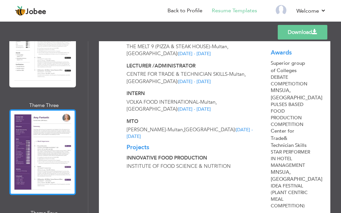
click at [29, 133] on div at bounding box center [42, 153] width 67 height 86
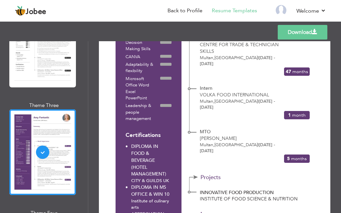
scroll to position [71, 0]
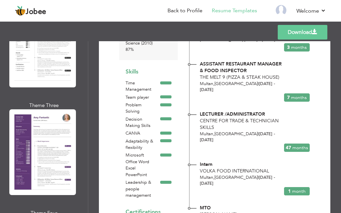
scroll to position [300, 0]
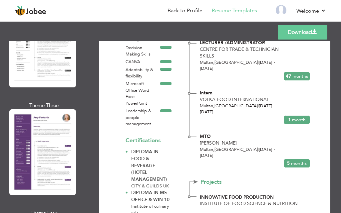
click at [85, 154] on div "Professional Themes Theme One Theme Two Theme Three Theme Six" at bounding box center [44, 127] width 88 height 172
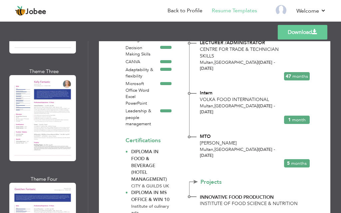
scroll to position [2085, 0]
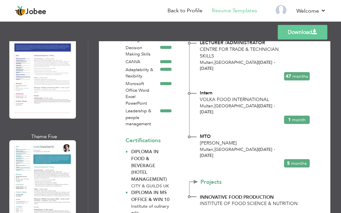
click at [85, 171] on div "Professional Themes Theme One Theme Two Theme Three Theme Six" at bounding box center [44, 127] width 88 height 172
click at [85, 184] on div "Professional Themes Theme One Theme Two Theme Three Theme Six" at bounding box center [44, 127] width 88 height 172
click at [88, 186] on div "Download Contact Info [GEOGRAPHIC_DATA] , [GEOGRAPHIC_DATA] [EMAIL_ADDRESS][DOM…" at bounding box center [214, 127] width 253 height 172
click at [88, 188] on div "Download Contact Info [GEOGRAPHIC_DATA] , [GEOGRAPHIC_DATA] [EMAIL_ADDRESS][DOM…" at bounding box center [214, 127] width 253 height 172
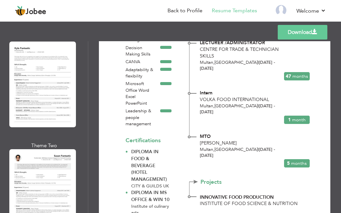
scroll to position [2387, 0]
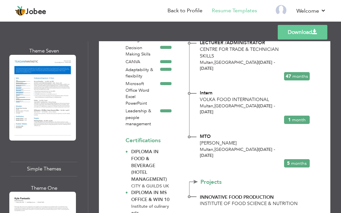
click at [89, 164] on div "Download Contact Info [GEOGRAPHIC_DATA] , [GEOGRAPHIC_DATA] [EMAIL_ADDRESS][DOM…" at bounding box center [214, 127] width 253 height 172
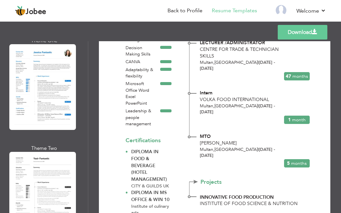
scroll to position [1031, 0]
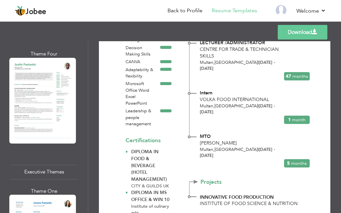
click at [88, 94] on div "Download Contact Info [GEOGRAPHIC_DATA] , [GEOGRAPHIC_DATA] [EMAIL_ADDRESS][DOM…" at bounding box center [214, 127] width 253 height 172
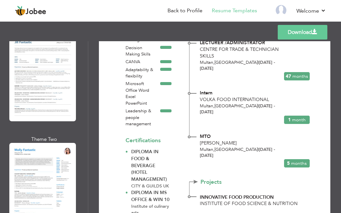
scroll to position [579, 0]
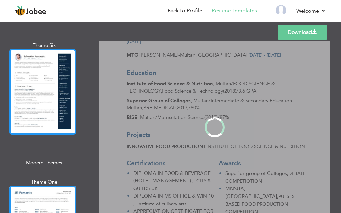
scroll to position [0, 0]
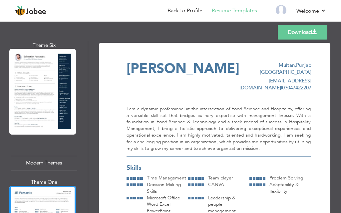
click at [292, 37] on link "Download" at bounding box center [303, 32] width 50 height 15
